Goal: Find specific page/section: Find specific page/section

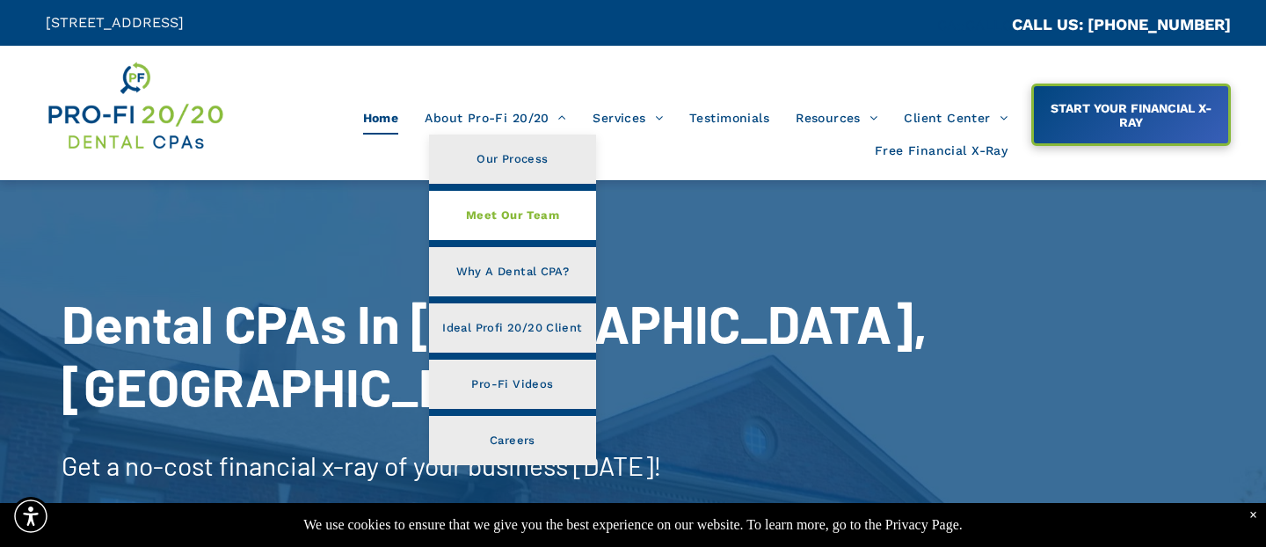
click at [484, 207] on span "Meet Our Team" at bounding box center [512, 215] width 93 height 23
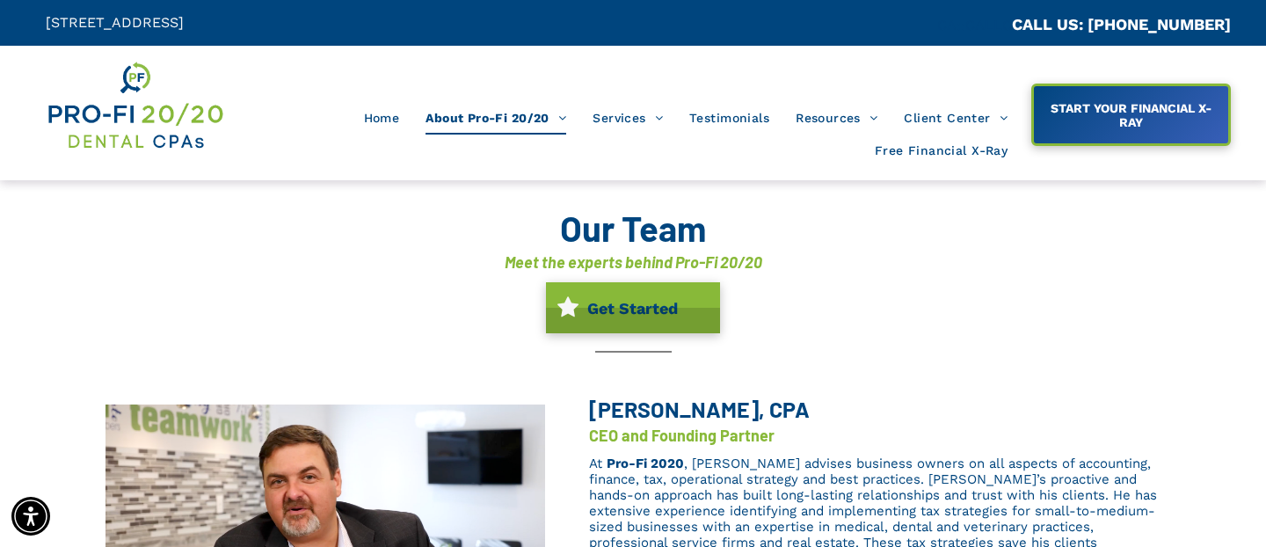
click at [262, 317] on div "Our Team Meet the experts behind Pro-Fi 20/20 Get Started" at bounding box center [632, 279] width 1055 height 199
